Goal: Check status: Check status

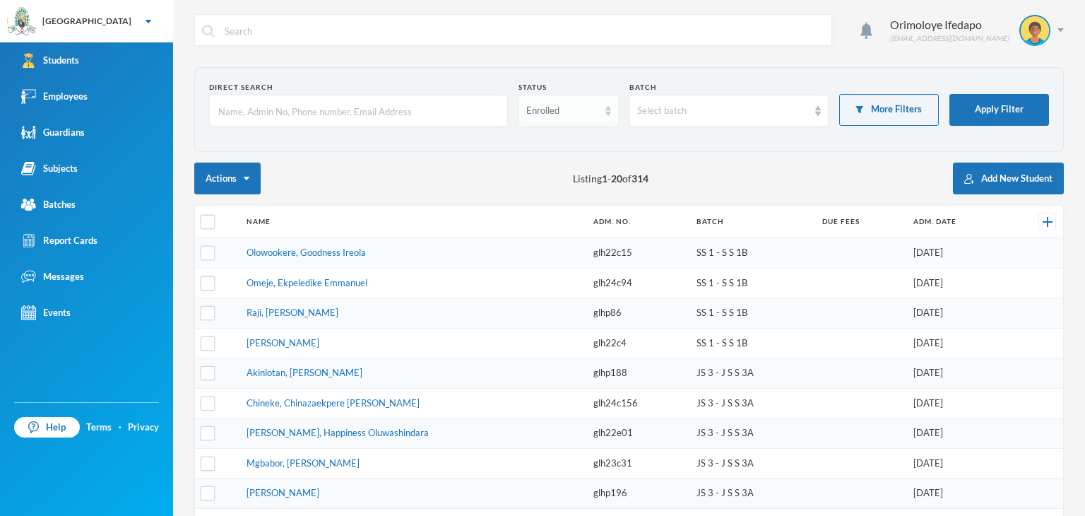
click at [547, 114] on div "Enrolled" at bounding box center [561, 111] width 71 height 14
click at [548, 165] on span "Graduated" at bounding box center [546, 165] width 47 height 12
click at [407, 120] on input "text" at bounding box center [358, 111] width 283 height 32
type input "i"
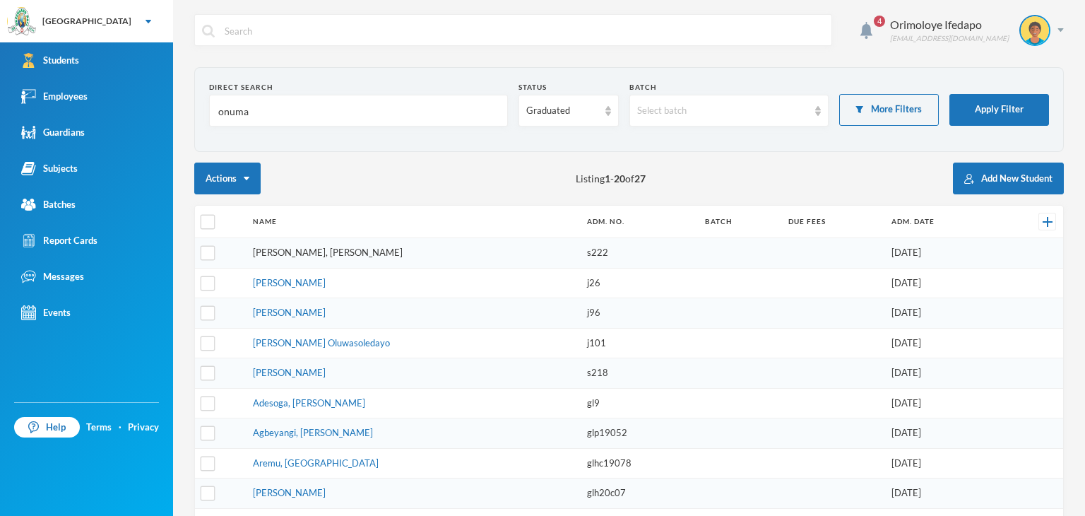
type input "onuma"
click at [354, 251] on link "[PERSON_NAME], [PERSON_NAME]" at bounding box center [328, 252] width 150 height 11
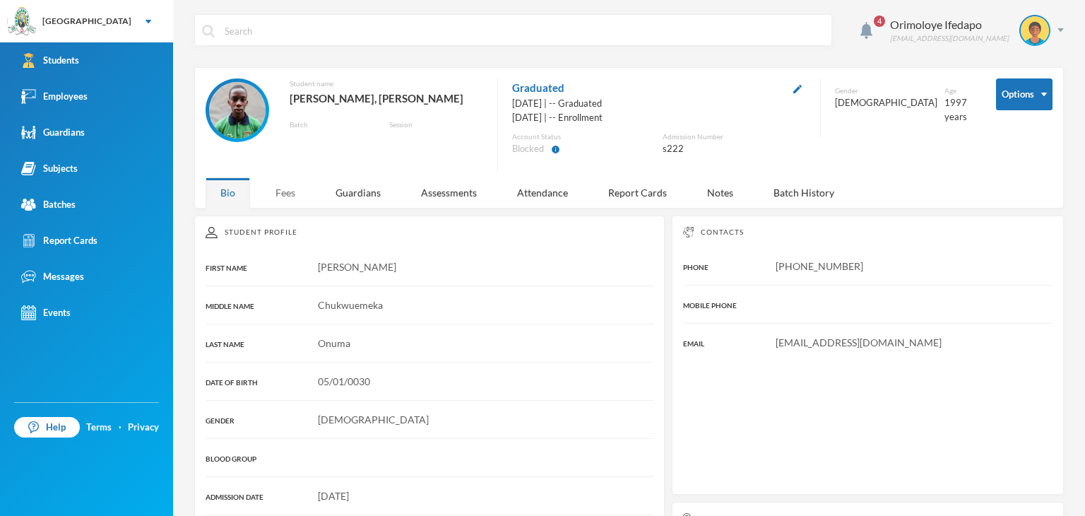
click at [294, 193] on div "Fees" at bounding box center [285, 192] width 49 height 30
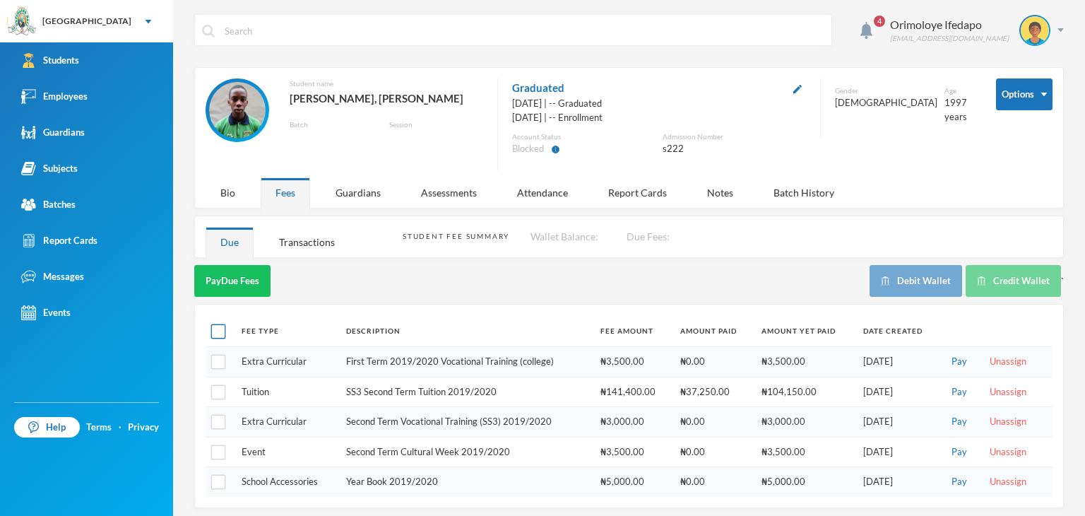
click at [213, 334] on input "checkbox" at bounding box center [218, 331] width 15 height 15
checkbox input "true"
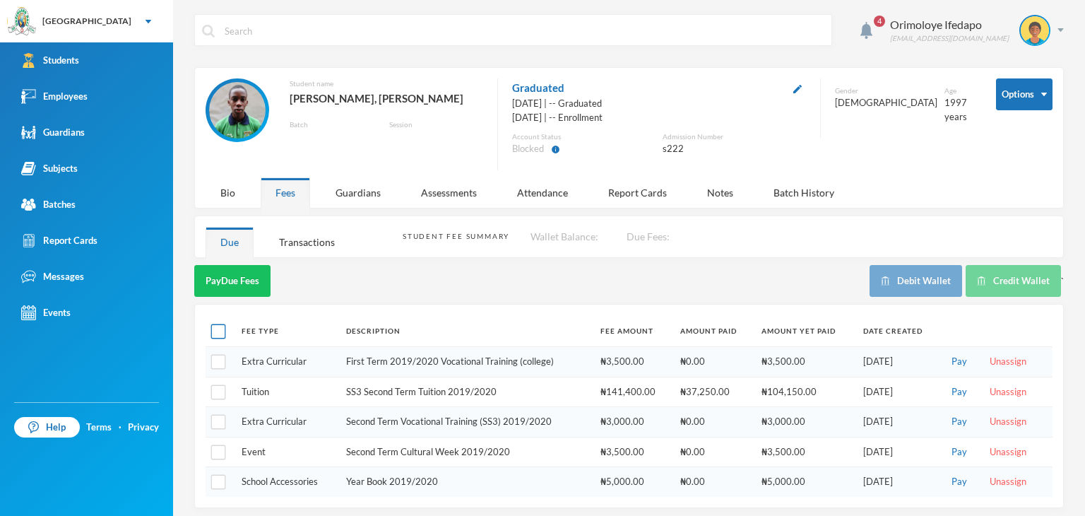
checkbox input "true"
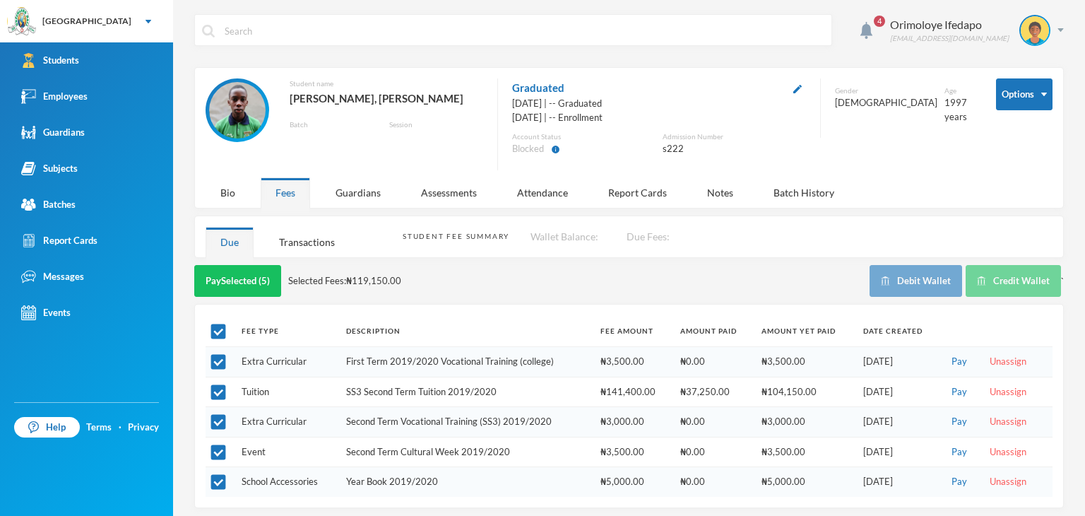
scroll to position [4, 0]
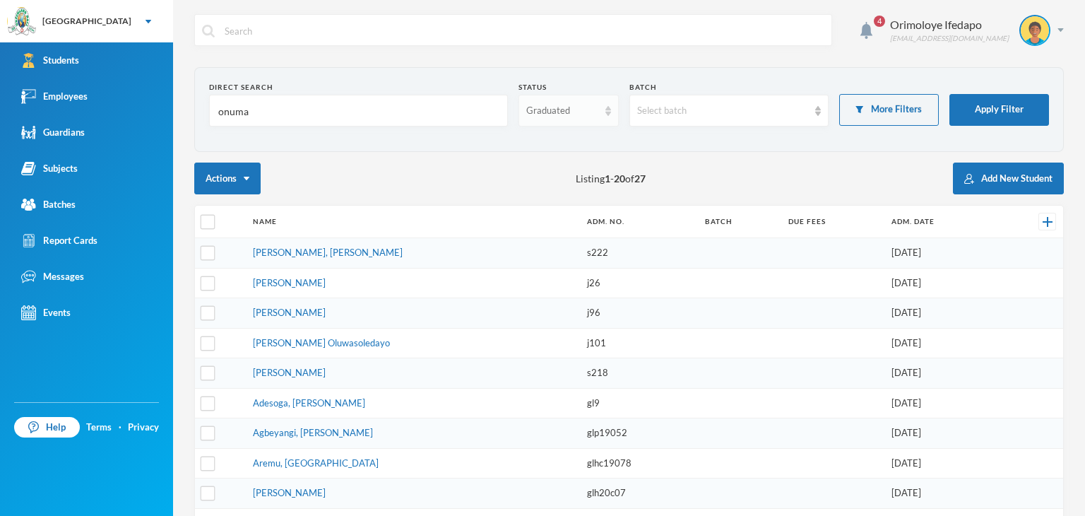
click at [562, 111] on div "Graduated" at bounding box center [561, 111] width 71 height 14
click at [295, 108] on input "onuma" at bounding box center [358, 111] width 283 height 32
click at [295, 109] on input "onuma" at bounding box center [358, 111] width 283 height 32
click at [295, 110] on input "onuma" at bounding box center [358, 111] width 283 height 32
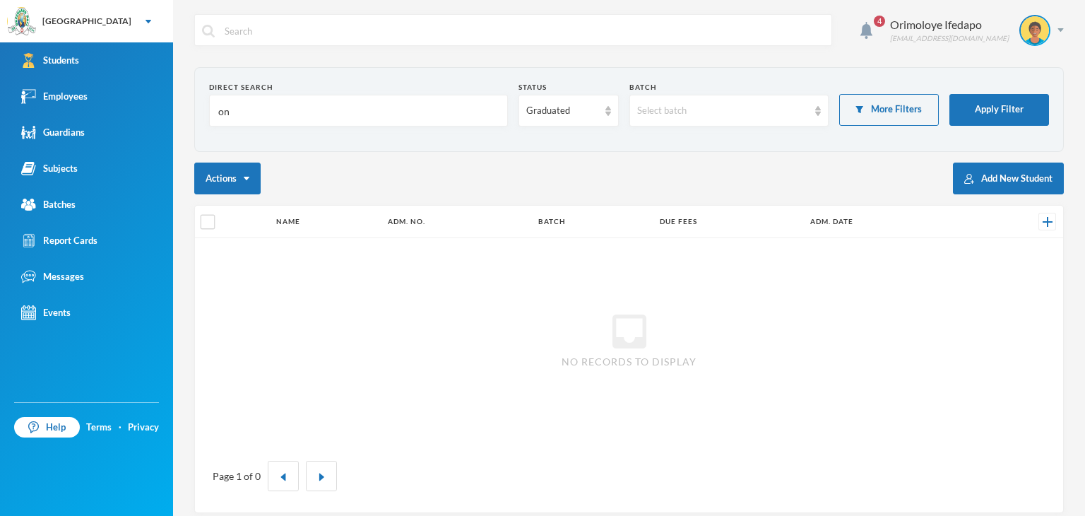
type input "o"
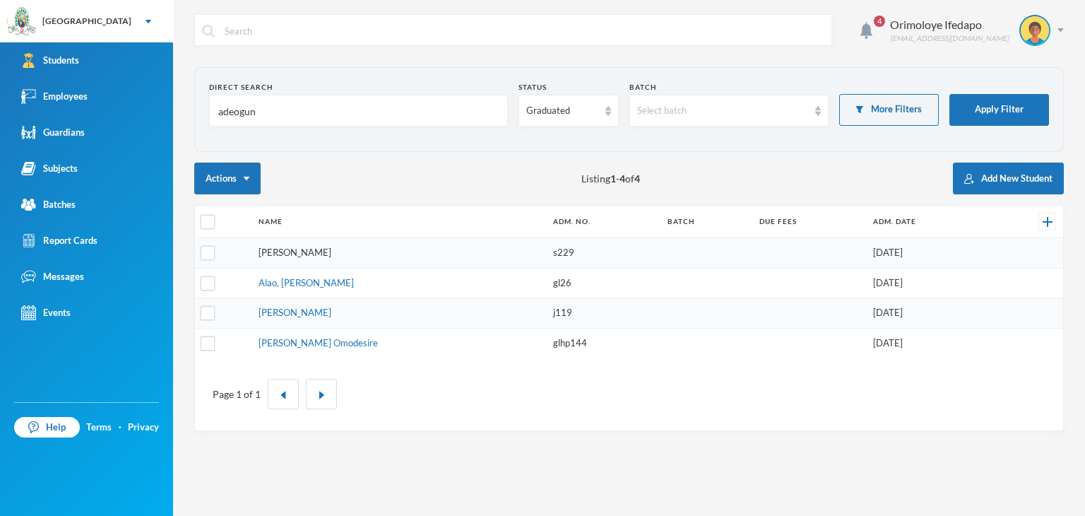
type input "adeogun"
click at [295, 254] on link "[PERSON_NAME]" at bounding box center [295, 252] width 73 height 11
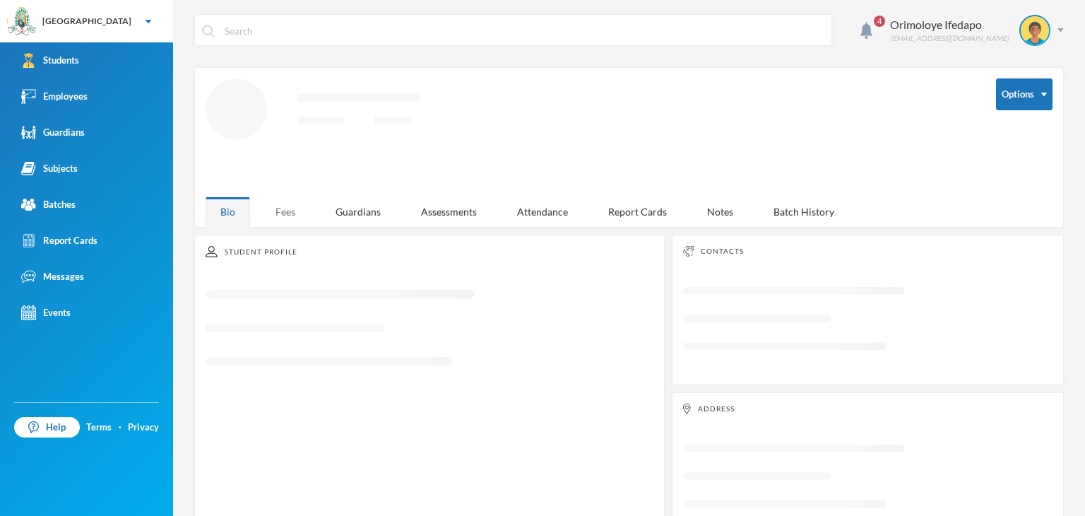
click at [285, 215] on div "4 Orimoloye Ifedapo [EMAIL_ADDRESS][DOMAIN_NAME] Options Loading interface... B…" at bounding box center [629, 258] width 912 height 516
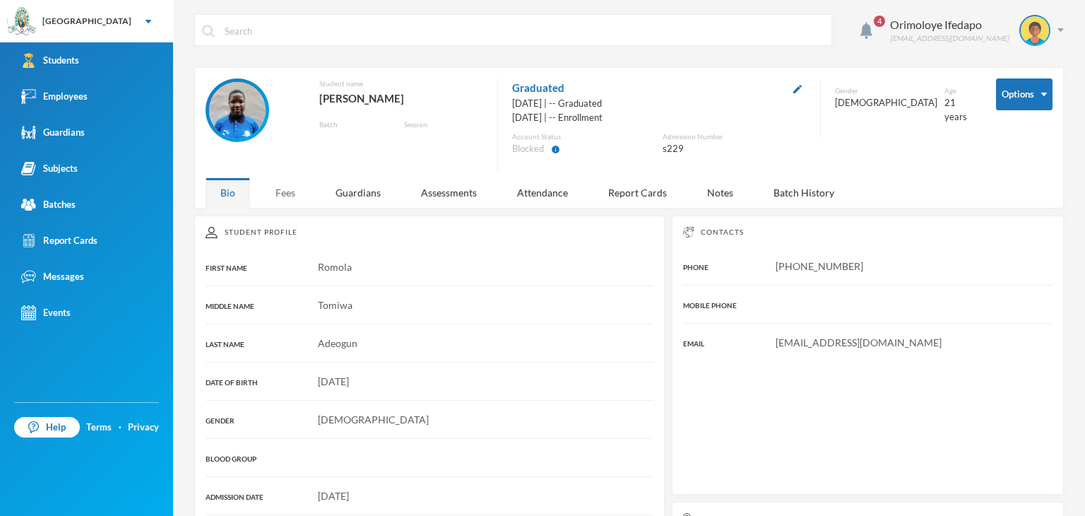
click at [286, 194] on div "Fees" at bounding box center [285, 192] width 49 height 30
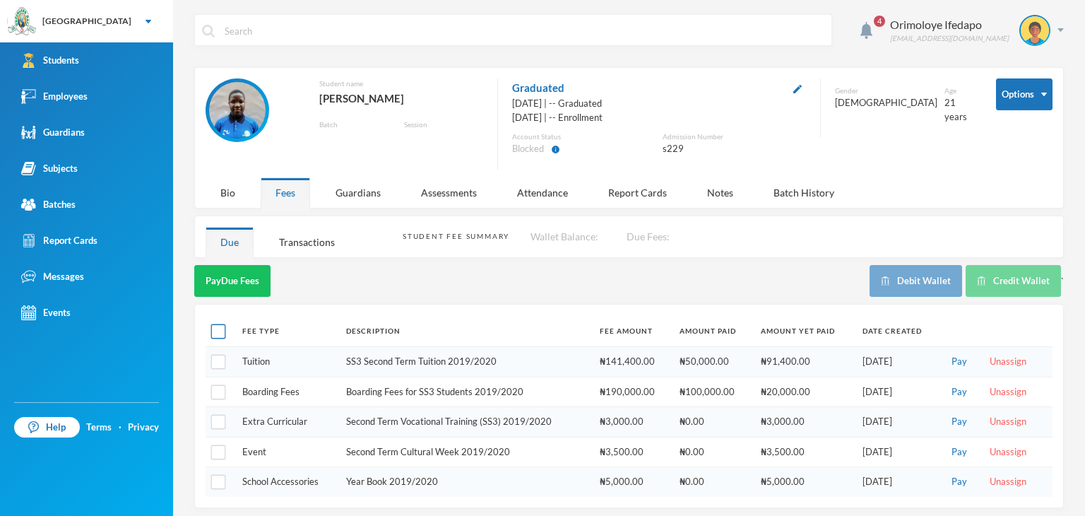
click at [222, 324] on input "checkbox" at bounding box center [218, 331] width 15 height 15
checkbox input "true"
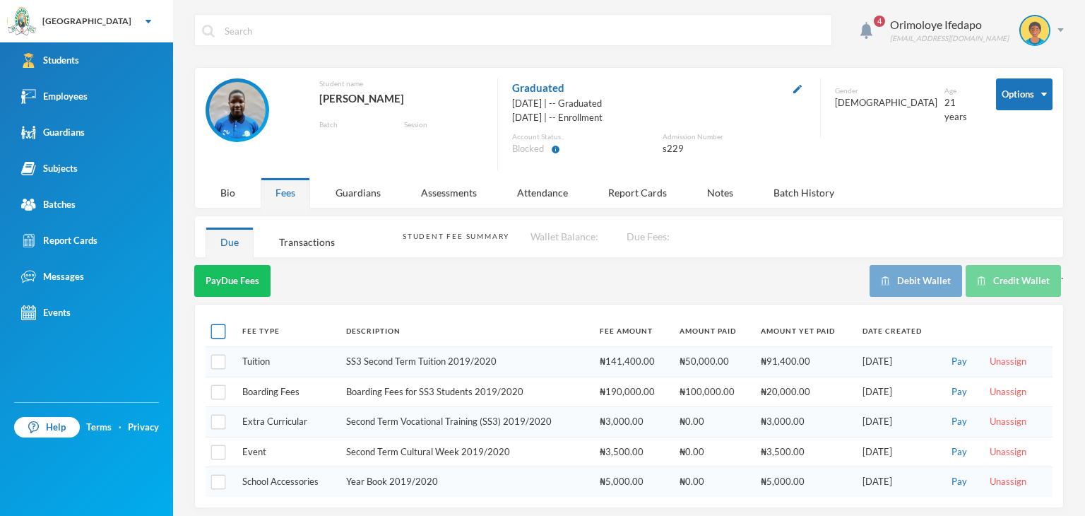
checkbox input "true"
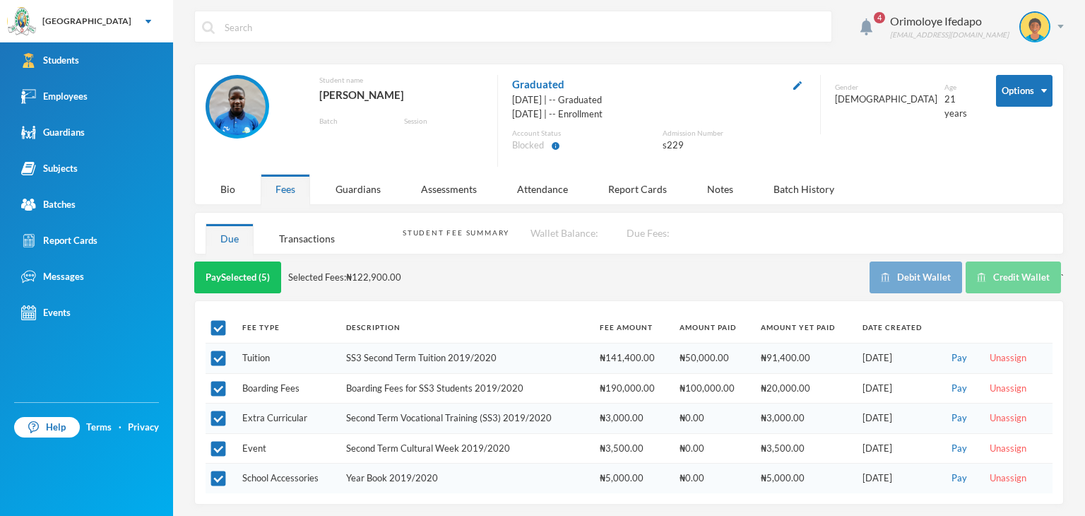
scroll to position [4, 0]
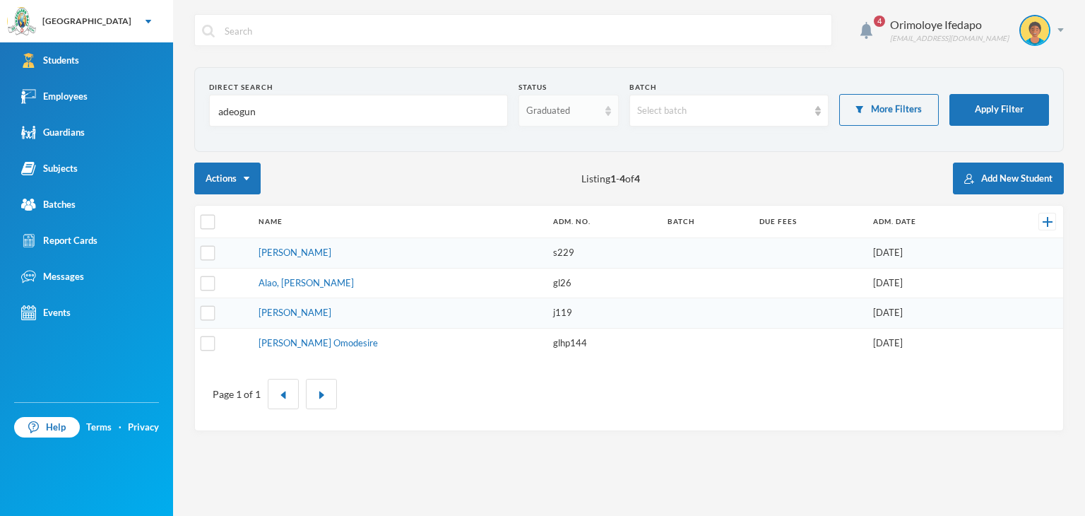
click at [558, 110] on div "Graduated" at bounding box center [561, 111] width 71 height 14
click at [554, 183] on span "Dropped" at bounding box center [547, 188] width 40 height 12
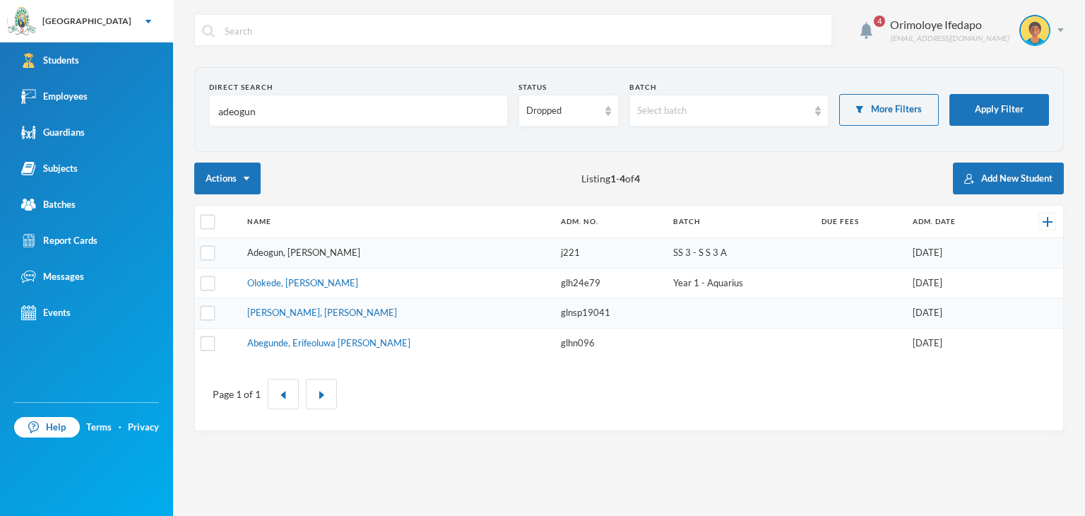
click at [328, 254] on link "Adeogun, [PERSON_NAME]" at bounding box center [303, 252] width 113 height 11
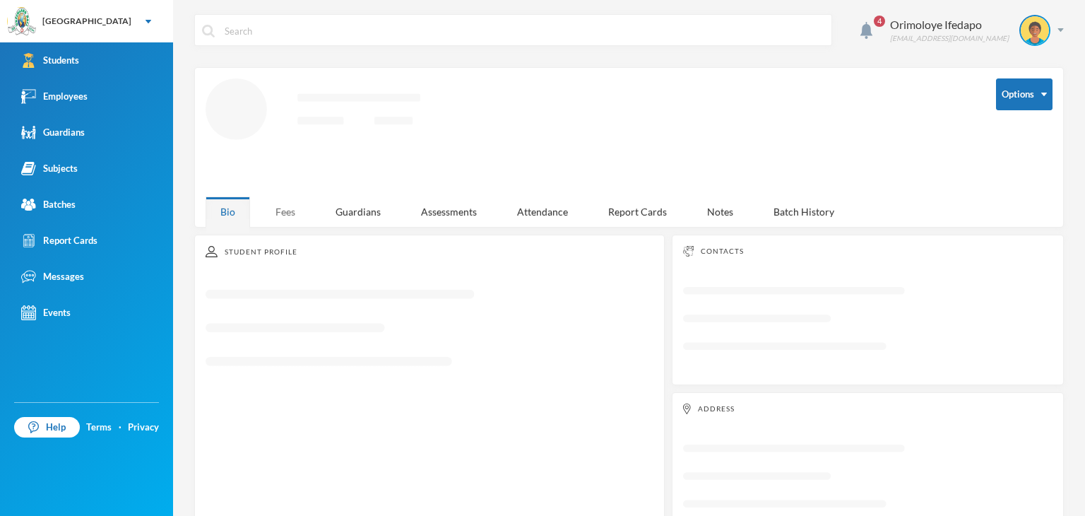
click at [290, 216] on div "Fees" at bounding box center [285, 211] width 49 height 30
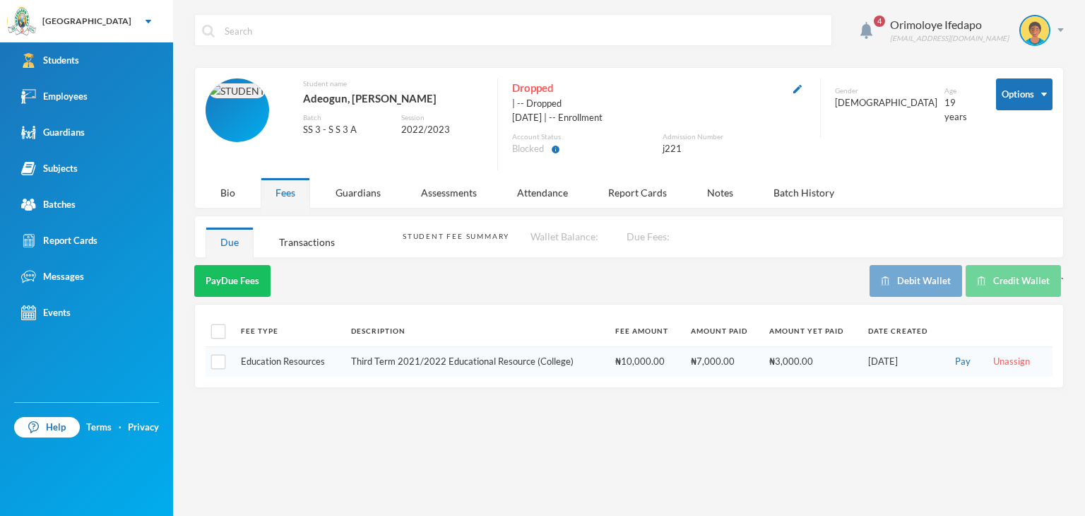
click at [206, 370] on td at bounding box center [220, 362] width 28 height 30
click at [215, 363] on input "checkbox" at bounding box center [218, 362] width 15 height 15
checkbox input "true"
